Goal: Find specific page/section: Find specific page/section

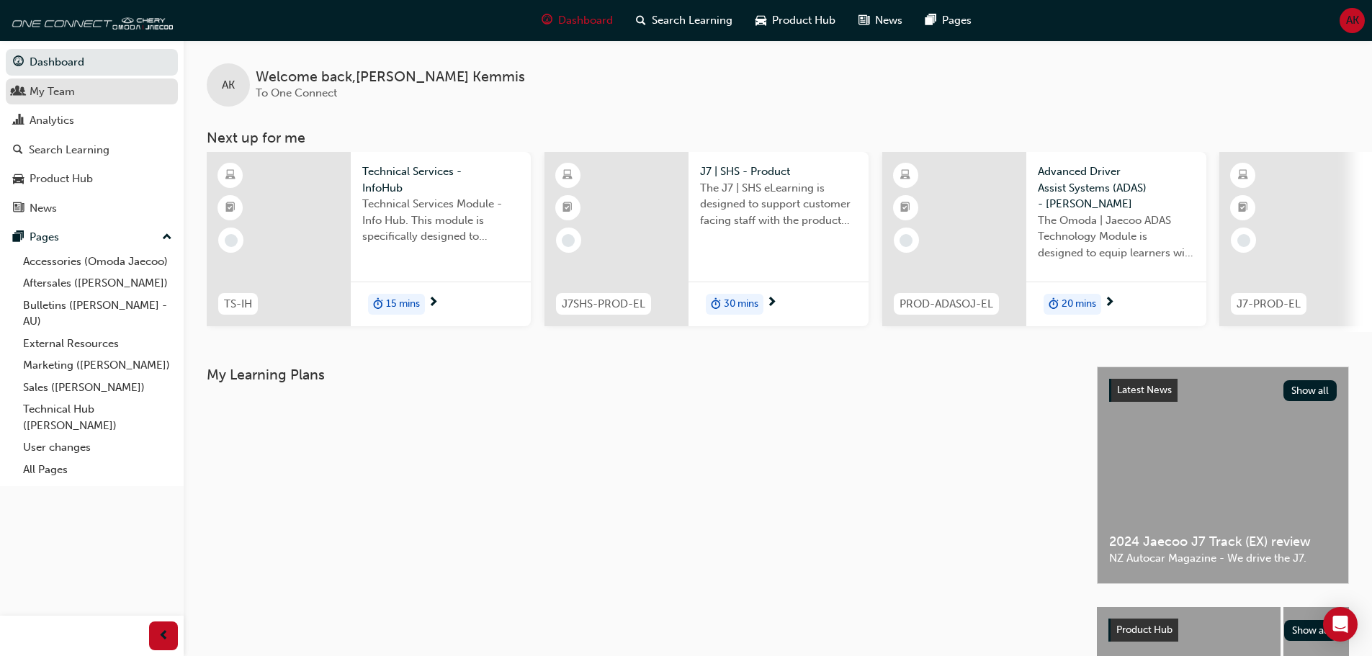
click at [57, 94] on div "My Team" at bounding box center [52, 92] width 45 height 17
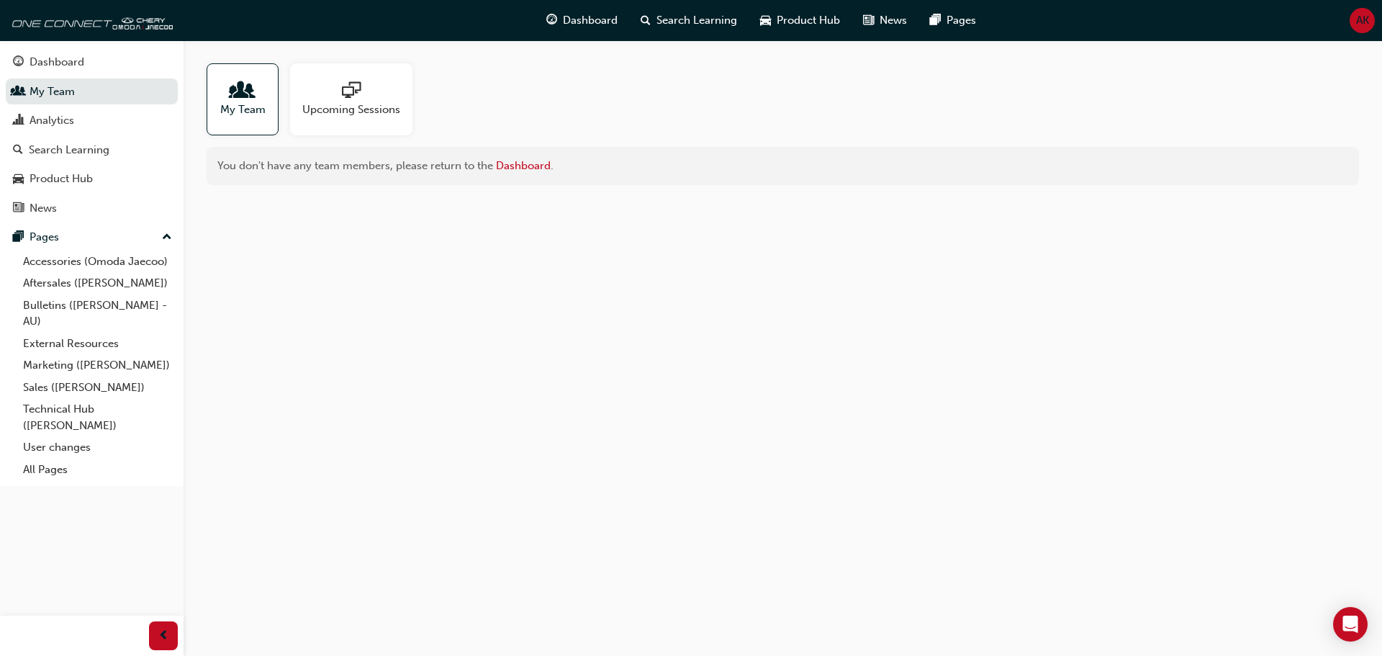
click at [221, 98] on div at bounding box center [242, 91] width 45 height 20
click at [64, 447] on link "User changes" at bounding box center [97, 447] width 161 height 22
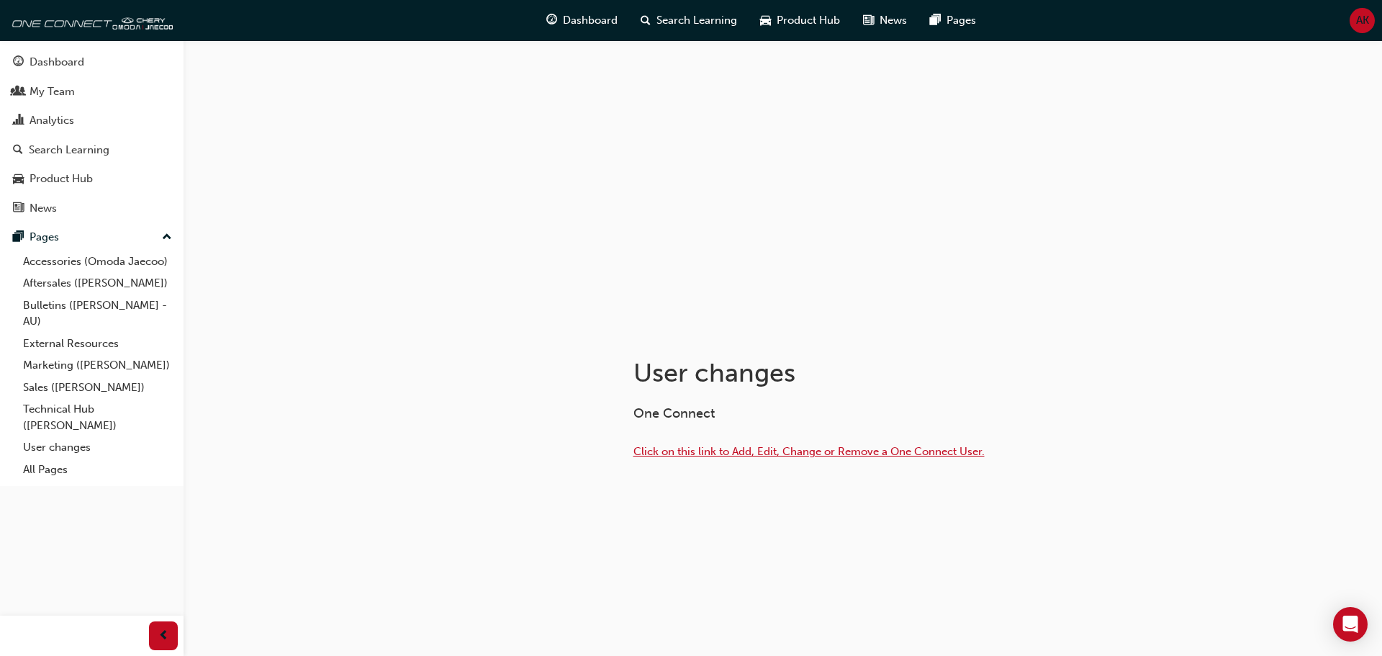
click at [705, 454] on span "Click on this link to Add, Edit, Change or Remove a One Connect User." at bounding box center [809, 451] width 351 height 13
